Goal: Task Accomplishment & Management: Find specific page/section

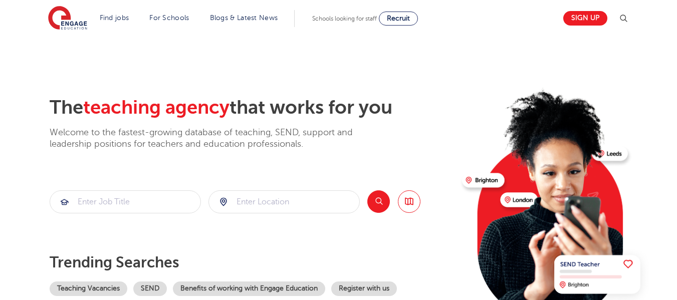
click at [623, 17] on img at bounding box center [624, 19] width 12 height 12
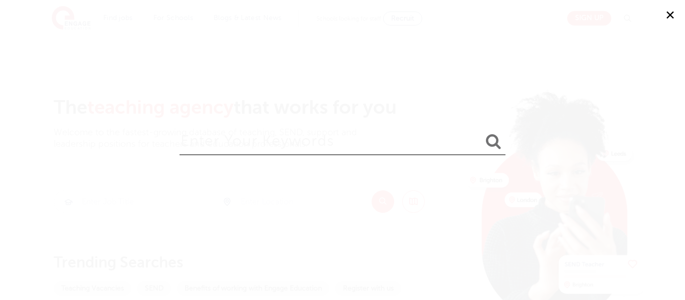
click at [420, 69] on div "✕" at bounding box center [342, 150] width 685 height 300
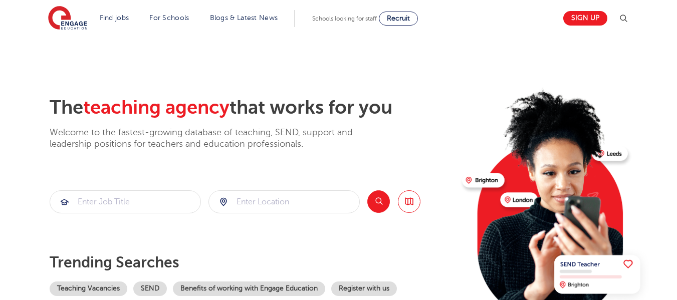
click at [629, 21] on img at bounding box center [624, 19] width 12 height 12
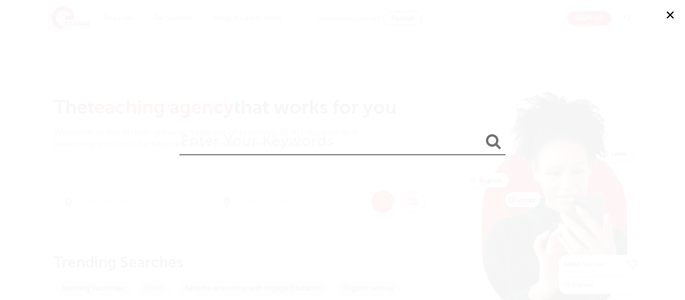
click at [289, 136] on input "search" at bounding box center [343, 139] width 326 height 33
type input "sen teaching Assistant"
click at [481, 133] on button "submit" at bounding box center [493, 142] width 24 height 19
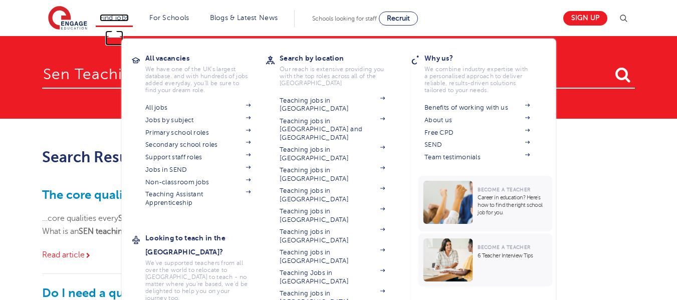
click at [125, 18] on link "Find jobs" at bounding box center [115, 18] width 30 height 8
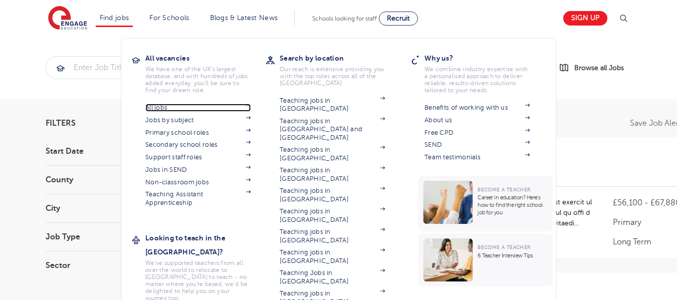
click at [167, 106] on link "All jobs" at bounding box center [197, 108] width 105 height 8
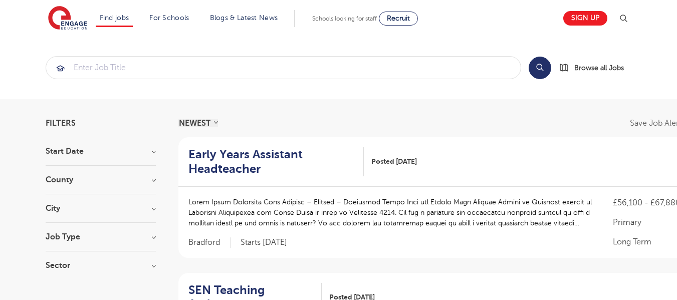
click at [304, 54] on section "Search Browse all Jobs" at bounding box center [338, 67] width 677 height 63
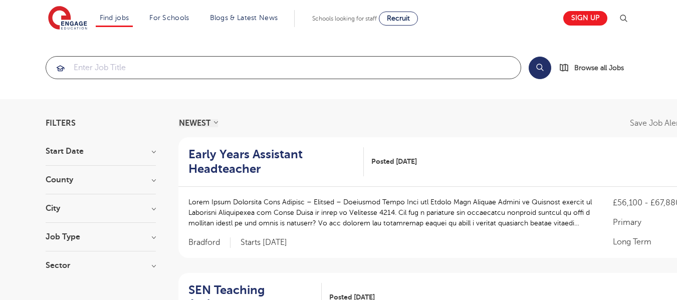
click at [296, 62] on input "search" at bounding box center [283, 68] width 475 height 22
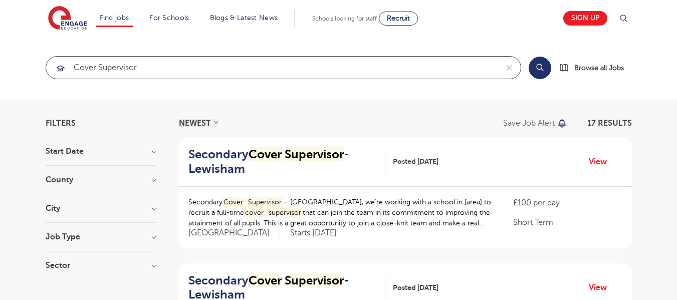
type input "cover supervisor"
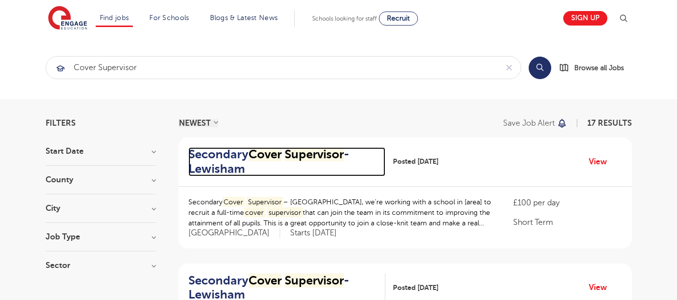
click at [288, 153] on mark "Supervisor" at bounding box center [314, 154] width 59 height 14
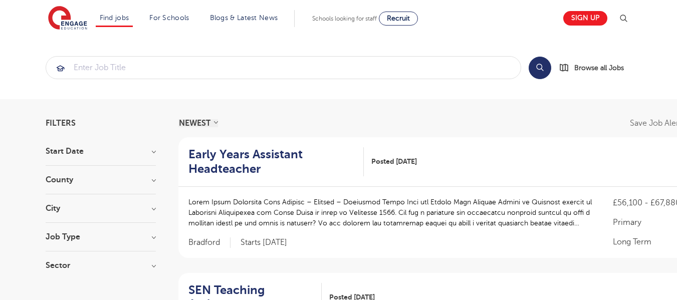
click at [144, 153] on h3 "Start Date" at bounding box center [101, 151] width 110 height 8
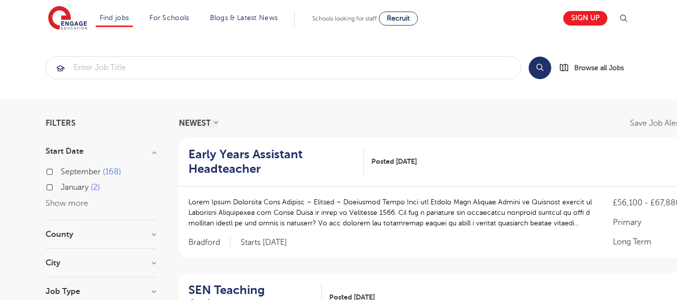
click at [148, 154] on h3 "Start Date" at bounding box center [101, 151] width 110 height 8
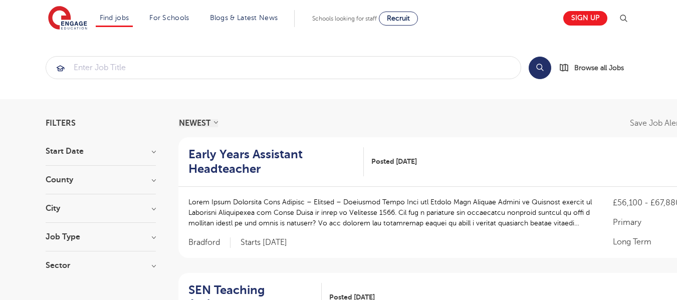
click at [149, 154] on h3 "Start Date" at bounding box center [101, 151] width 110 height 8
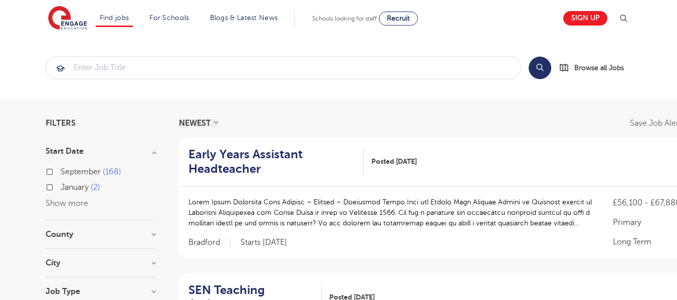
click at [80, 184] on span "January" at bounding box center [75, 187] width 28 height 9
click at [67, 184] on input "January 2" at bounding box center [64, 186] width 7 height 7
checkbox input "true"
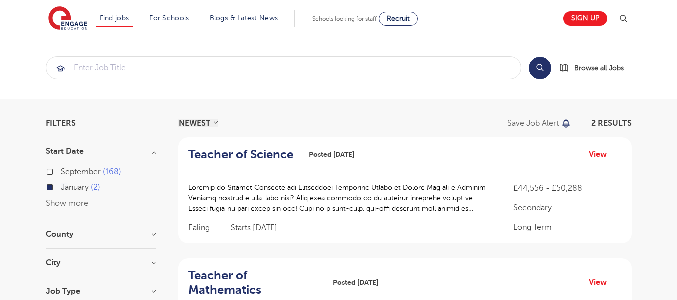
click at [74, 187] on span "January" at bounding box center [75, 187] width 28 height 9
click at [67, 187] on input "January 2" at bounding box center [64, 186] width 7 height 7
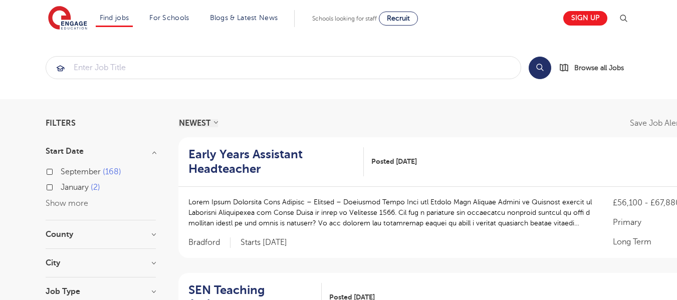
click at [79, 190] on span "January" at bounding box center [75, 187] width 28 height 9
click at [67, 190] on input "January 2" at bounding box center [64, 186] width 7 height 7
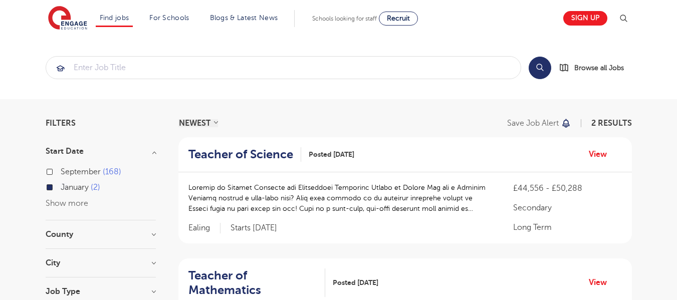
click at [86, 173] on span "September" at bounding box center [81, 171] width 40 height 9
click at [67, 173] on input "September 168" at bounding box center [64, 170] width 7 height 7
checkbox input "true"
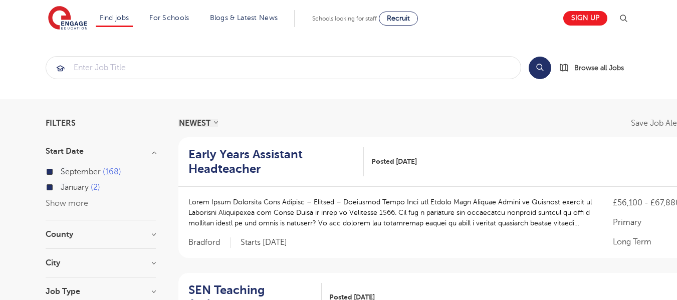
click at [86, 171] on span "September" at bounding box center [81, 171] width 40 height 9
click at [67, 171] on input "September 168" at bounding box center [64, 170] width 7 height 7
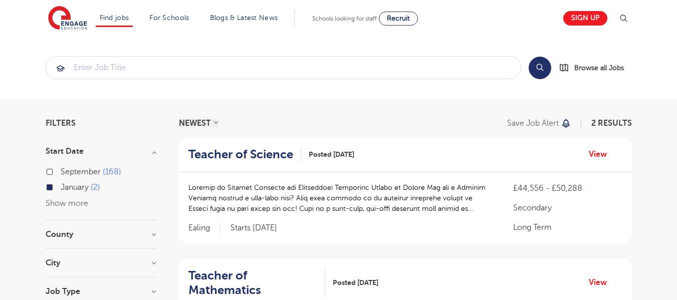
click at [78, 184] on span "January" at bounding box center [75, 187] width 28 height 9
click at [67, 184] on input "January 2" at bounding box center [64, 186] width 7 height 7
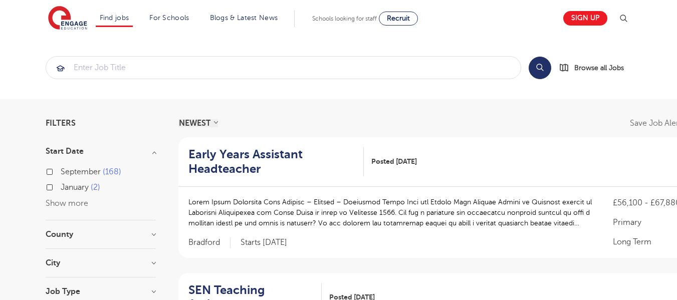
click at [122, 239] on div "County London 549 Hertfordshire 124 Leeds 39 Bradford 13 Kirklees 13 Show more" at bounding box center [101, 240] width 110 height 19
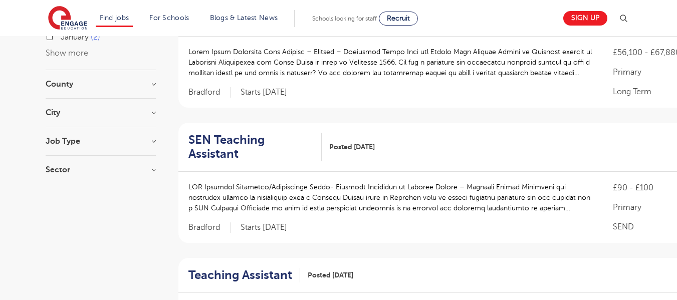
click at [130, 79] on section "Start Date September 168 January 2 Show more County London 549 Hertfordshire 12…" at bounding box center [101, 90] width 110 height 187
click at [153, 84] on h3 "County" at bounding box center [101, 84] width 110 height 8
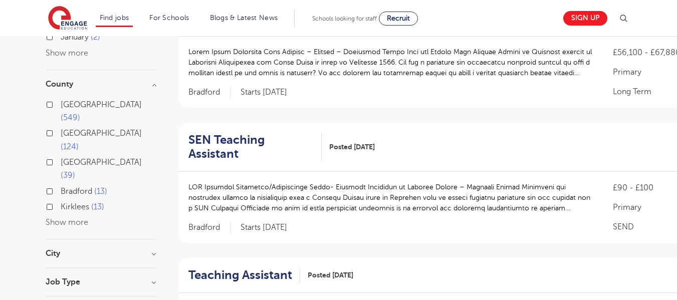
click at [81, 107] on span "[GEOGRAPHIC_DATA]" at bounding box center [101, 104] width 81 height 9
click at [67, 107] on input "London 549" at bounding box center [64, 103] width 7 height 7
checkbox input "true"
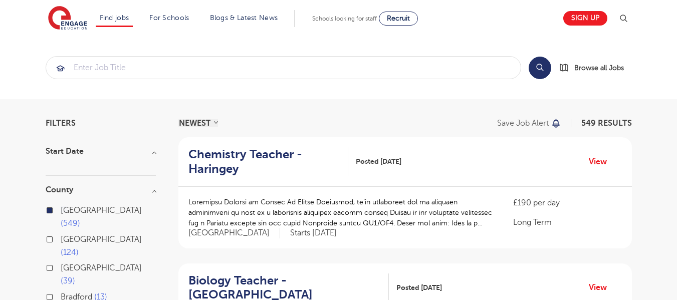
scroll to position [100, 0]
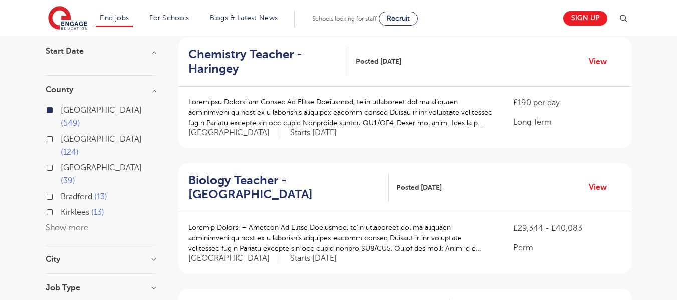
click at [66, 110] on input "London 549" at bounding box center [64, 109] width 7 height 7
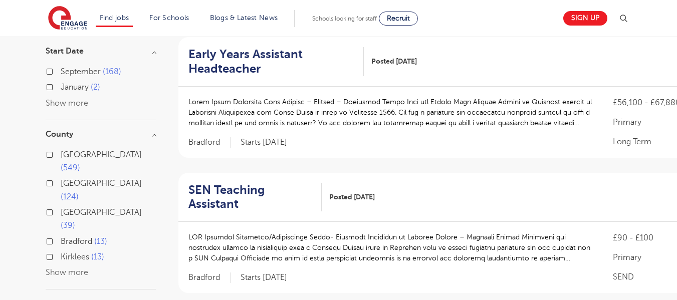
scroll to position [251, 0]
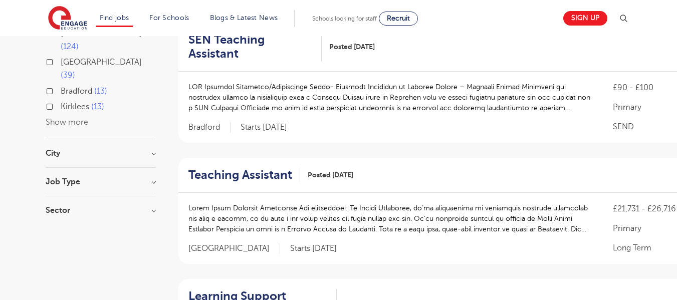
click at [103, 149] on h3 "City" at bounding box center [101, 153] width 110 height 8
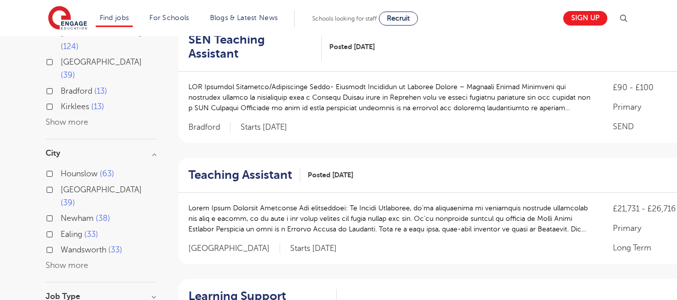
click at [121, 149] on h3 "City" at bounding box center [101, 153] width 110 height 8
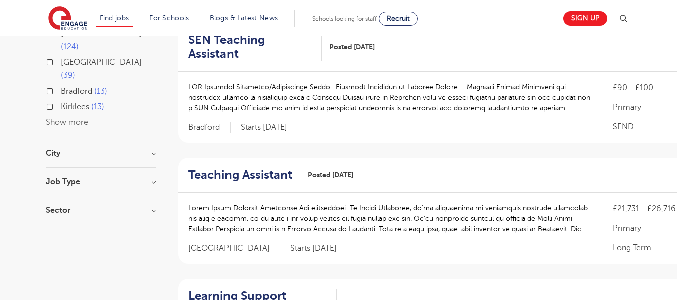
click at [108, 178] on h3 "Job Type" at bounding box center [101, 182] width 110 height 8
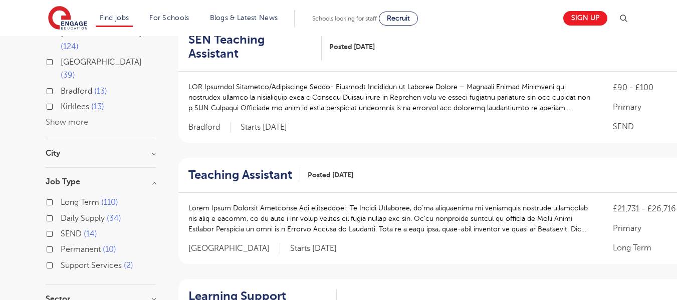
click at [128, 295] on h3 "Sector" at bounding box center [101, 299] width 110 height 8
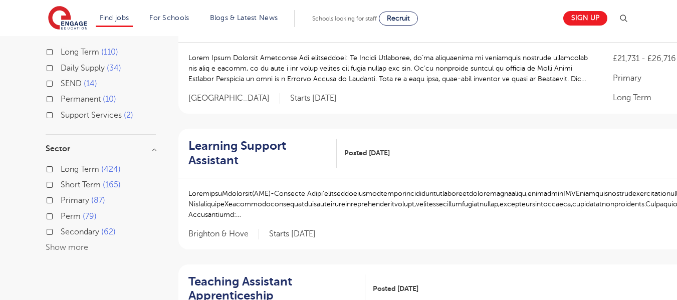
scroll to position [351, 0]
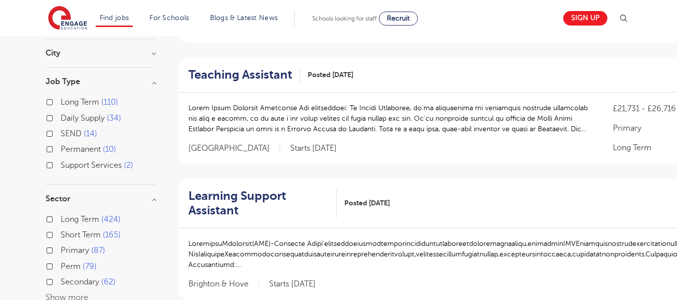
click at [74, 246] on span "Primary" at bounding box center [75, 250] width 29 height 9
click at [67, 246] on input "Primary 87" at bounding box center [64, 249] width 7 height 7
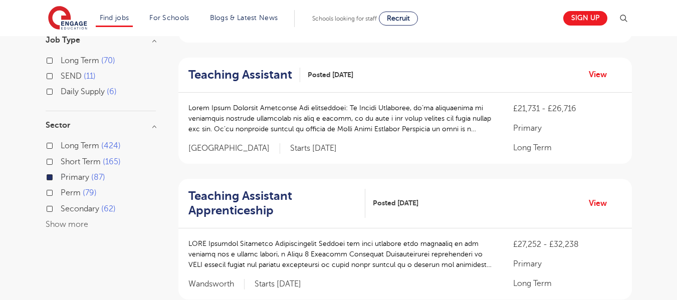
scroll to position [335, 0]
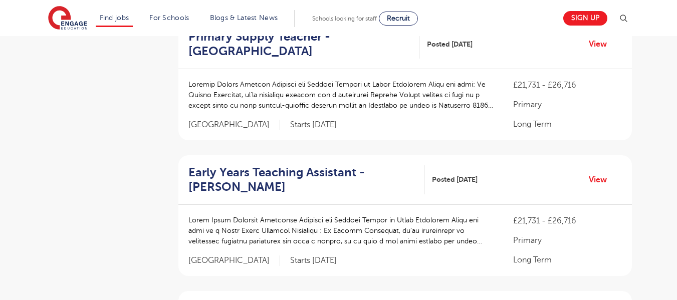
scroll to position [1103, 0]
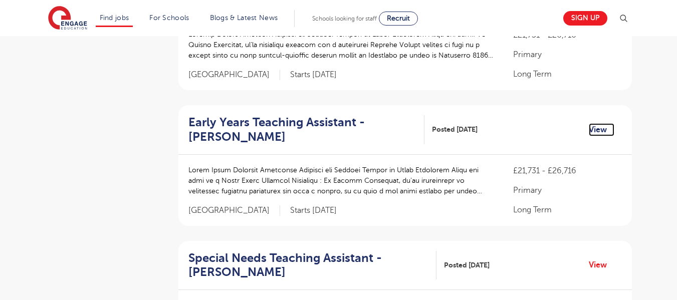
click at [597, 123] on link "View" at bounding box center [602, 129] width 26 height 13
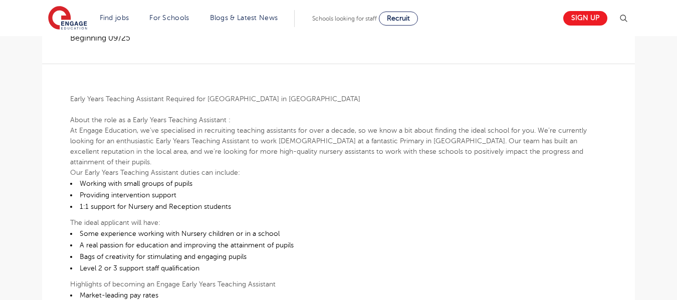
scroll to position [301, 0]
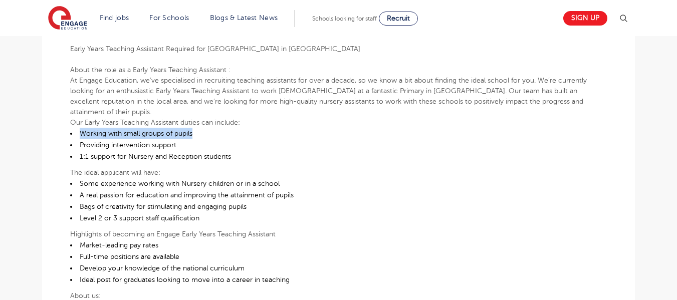
drag, startPoint x: 88, startPoint y: 100, endPoint x: 200, endPoint y: 98, distance: 111.8
click at [200, 128] on li "Working with small groups of pupils" at bounding box center [338, 134] width 537 height 12
click at [388, 213] on li "Level 2 or 3 support staff qualification" at bounding box center [338, 219] width 537 height 12
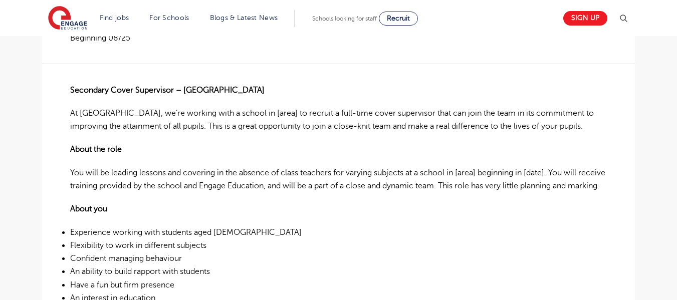
scroll to position [301, 0]
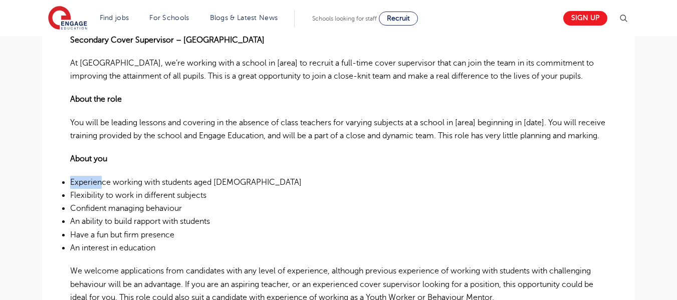
drag, startPoint x: 72, startPoint y: 170, endPoint x: 103, endPoint y: 170, distance: 31.6
click at [103, 176] on li "Experience working with students aged [DEMOGRAPHIC_DATA]" at bounding box center [338, 182] width 537 height 13
click at [183, 202] on li "Confident managing behaviour" at bounding box center [338, 208] width 537 height 13
drag, startPoint x: 213, startPoint y: 182, endPoint x: 79, endPoint y: 183, distance: 133.9
click at [79, 189] on li "Flexibility to work in different subjects" at bounding box center [338, 195] width 537 height 13
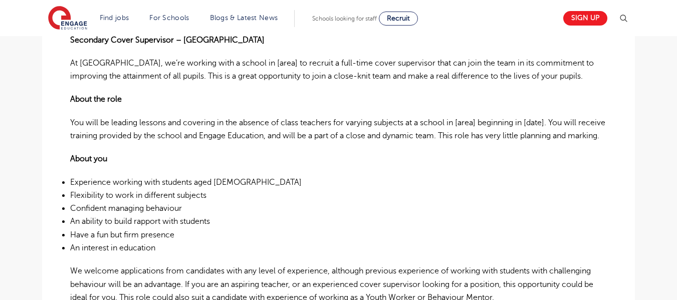
click at [193, 202] on li "Confident managing behaviour" at bounding box center [338, 208] width 537 height 13
